Goal: Transaction & Acquisition: Purchase product/service

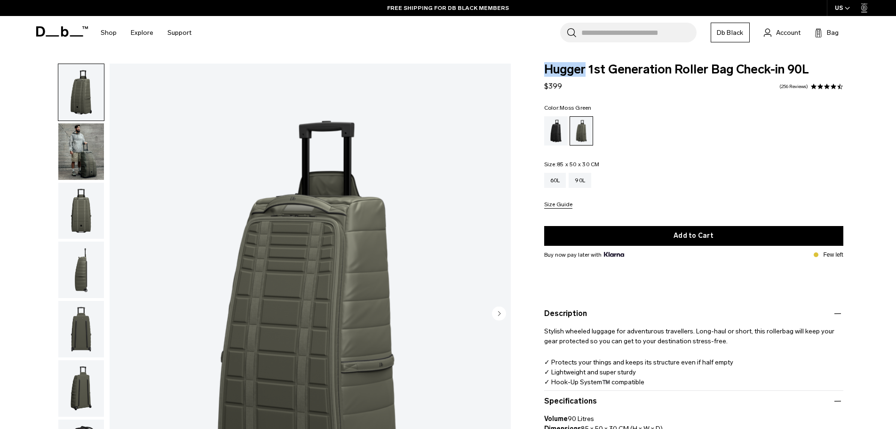
drag, startPoint x: 586, startPoint y: 68, endPoint x: 538, endPoint y: 73, distance: 47.8
click at [538, 73] on div "Hugger 1st Generation Roller Bag Check-in 90L $399 4.7 star rating 256 Reviews …" at bounding box center [694, 282] width 356 height 437
copy span "Hugger"
drag, startPoint x: 731, startPoint y: 68, endPoint x: 535, endPoint y: 67, distance: 196.2
click at [535, 67] on div "Hugger 1st Generation Roller Bag Check-in 90L $399 4.7 star rating 256 Reviews …" at bounding box center [694, 282] width 356 height 437
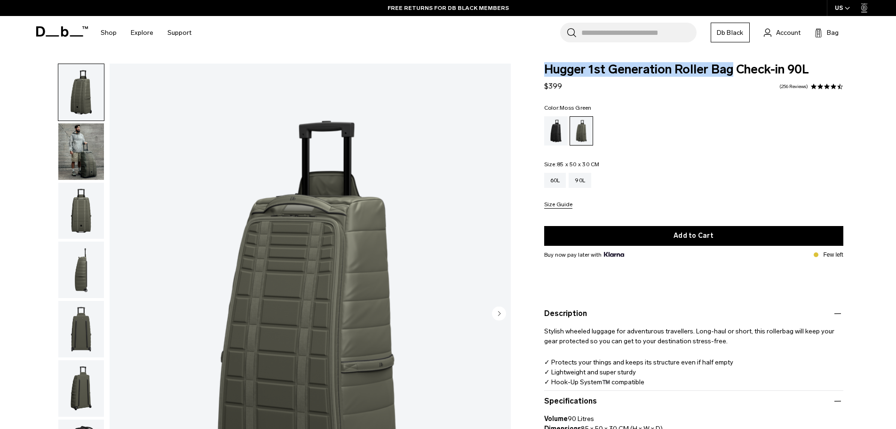
copy span "Hugger 1st Generation Roller Bag"
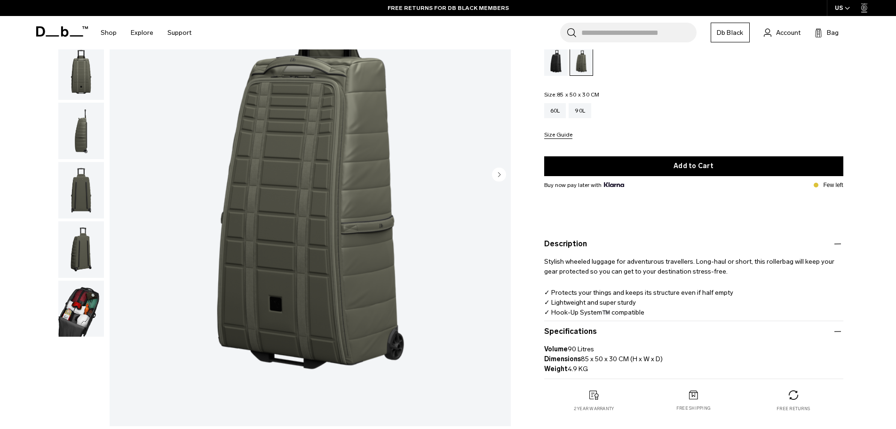
scroll to position [141, 0]
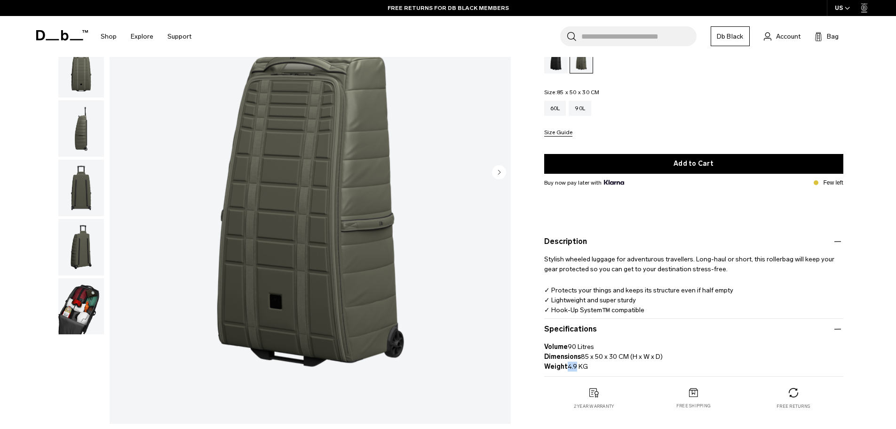
drag, startPoint x: 576, startPoint y: 367, endPoint x: 566, endPoint y: 365, distance: 9.6
click at [566, 365] on p "Volume 90 Litres Dimensions 85 x 50 x 30 CM (H x W x D) Weight 4.9 KG" at bounding box center [693, 353] width 299 height 37
copy p "4.9"
drag, startPoint x: 629, startPoint y: 358, endPoint x: 582, endPoint y: 354, distance: 47.2
click at [582, 354] on p "Volume 90 Litres Dimensions 85 x 50 x 30 CM (H x W x D) Weight 4.9 KG" at bounding box center [693, 353] width 299 height 37
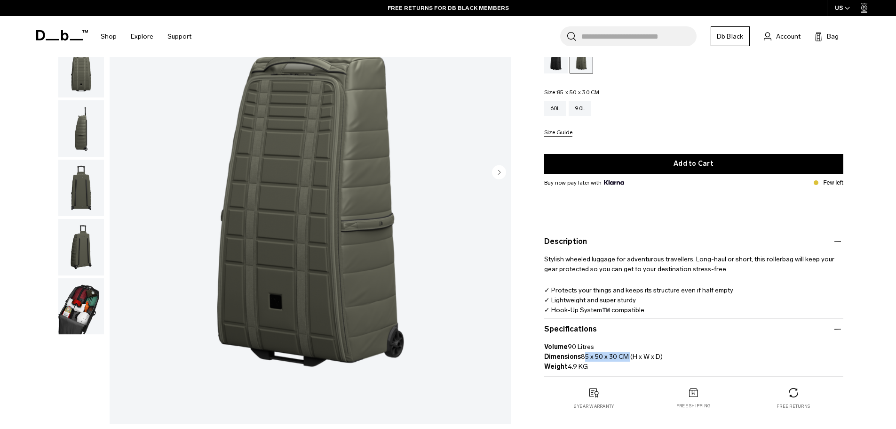
copy p "85 x 50 x 30 CM"
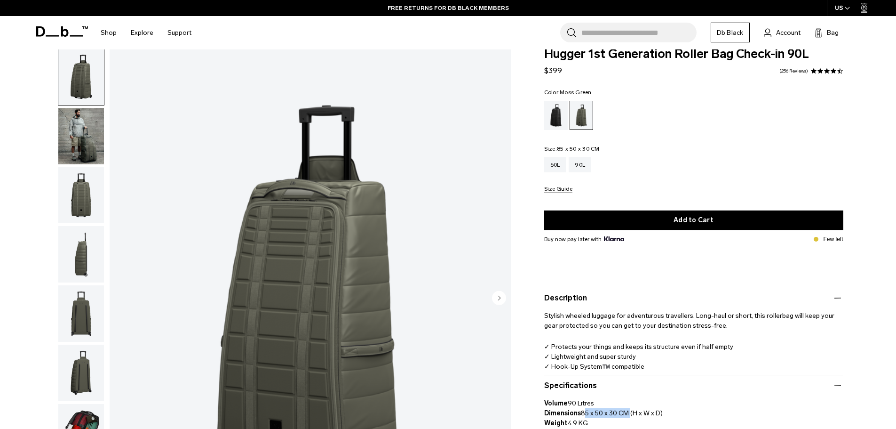
scroll to position [0, 0]
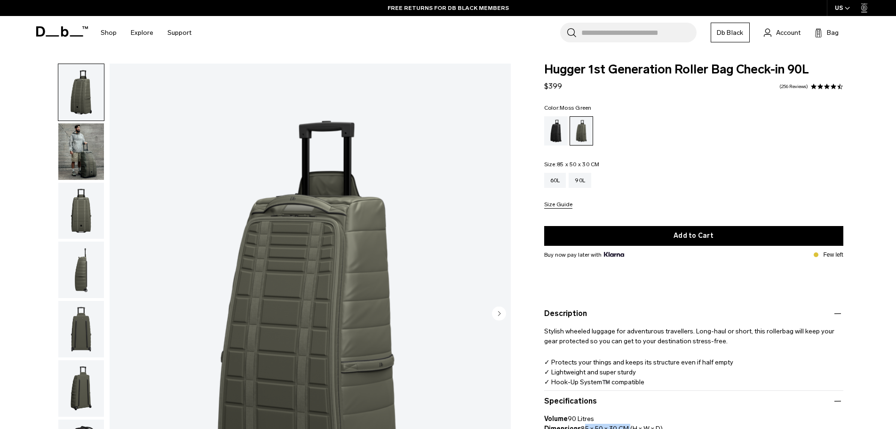
drag, startPoint x: 598, startPoint y: 108, endPoint x: 561, endPoint y: 105, distance: 36.3
click at [561, 105] on fieldset "Color: [PERSON_NAME][GEOGRAPHIC_DATA] Out of stock" at bounding box center [693, 125] width 299 height 40
copy span "Moss Green"
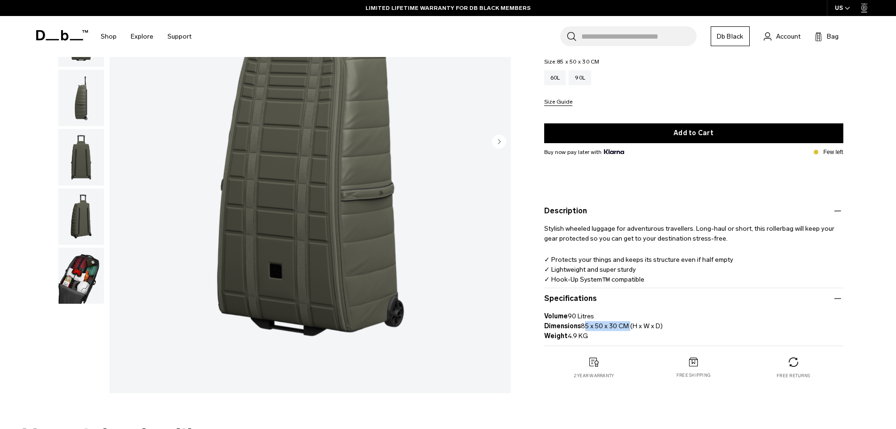
scroll to position [188, 0]
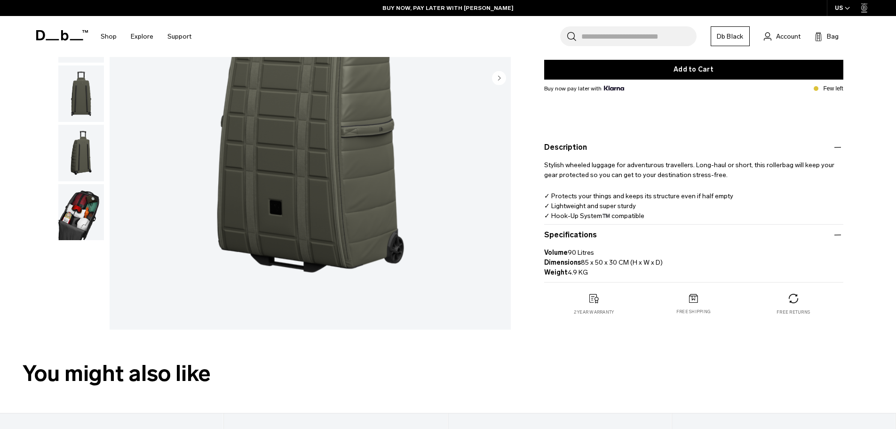
click at [646, 183] on div "Stylish wheeled luggage for adventurous travellers. Long-haul or short, this ro…" at bounding box center [693, 186] width 299 height 66
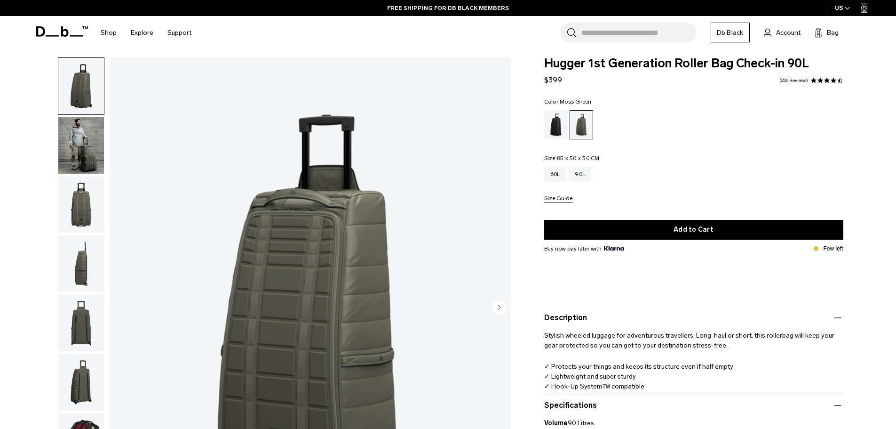
scroll to position [0, 0]
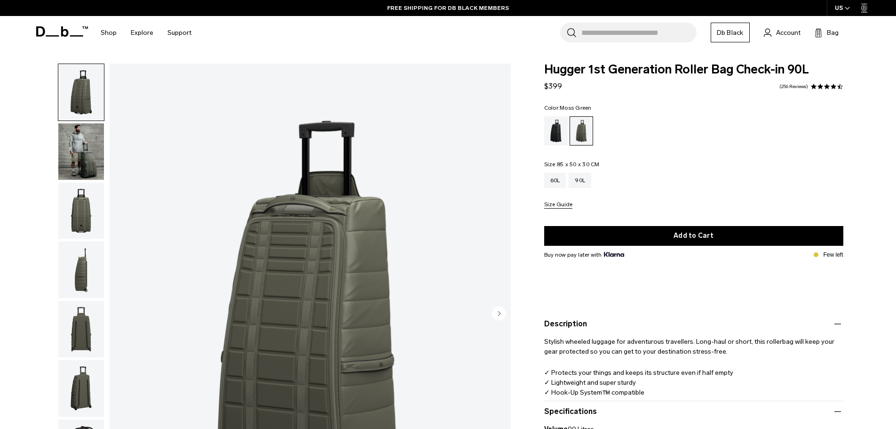
drag, startPoint x: 569, startPoint y: 88, endPoint x: 550, endPoint y: 88, distance: 18.3
click at [550, 88] on div "Hugger 1st Generation Roller Bag Check-in 90L $399 4.7 star rating 256 Reviews" at bounding box center [693, 78] width 299 height 28
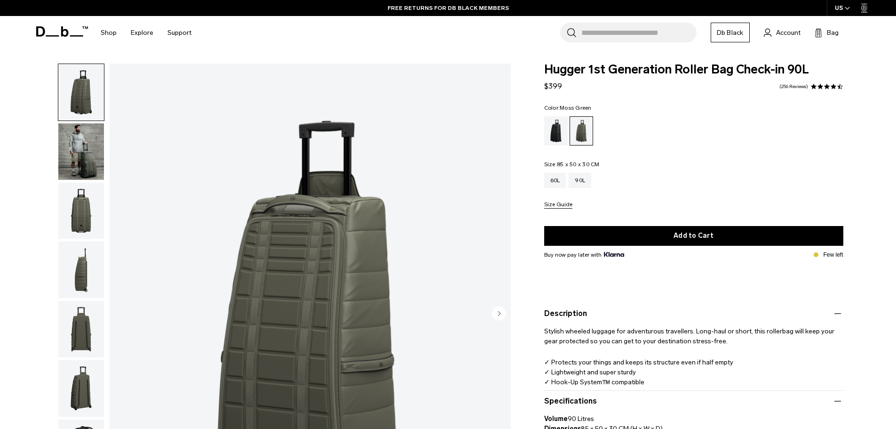
click at [731, 140] on ul at bounding box center [693, 130] width 299 height 29
click at [762, 146] on div "Color: [PERSON_NAME][GEOGRAPHIC_DATA] Out of stock Size: 85 x 50 x 30 CM Out of…" at bounding box center [693, 157] width 299 height 104
click at [566, 82] on div "Hugger 1st Generation Roller Bag Check-in 90L $399 4.7 star rating 256 Reviews" at bounding box center [693, 78] width 299 height 28
click at [575, 88] on div "Hugger 1st Generation Roller Bag Check-in 90L $399 4.7 star rating 256 Reviews" at bounding box center [693, 78] width 299 height 28
drag, startPoint x: 571, startPoint y: 88, endPoint x: 550, endPoint y: 86, distance: 21.3
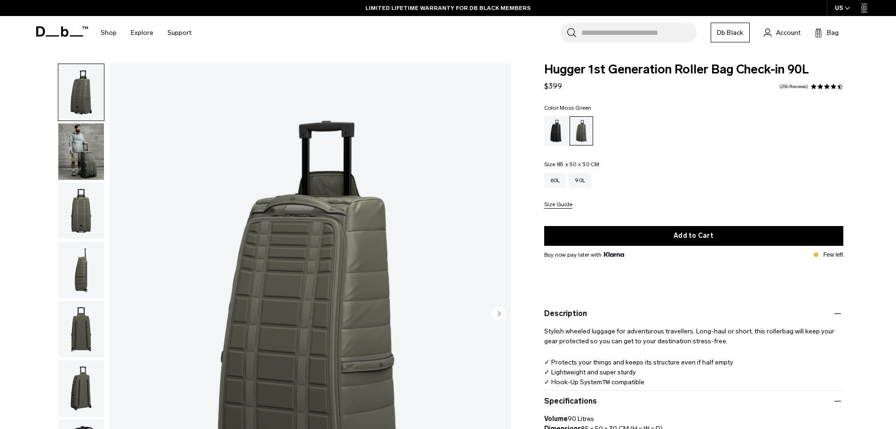
click at [550, 86] on div "Hugger 1st Generation Roller Bag Check-in 90L $399 4.7 star rating 256 Reviews" at bounding box center [693, 78] width 299 height 28
copy span "399"
